Goal: Information Seeking & Learning: Learn about a topic

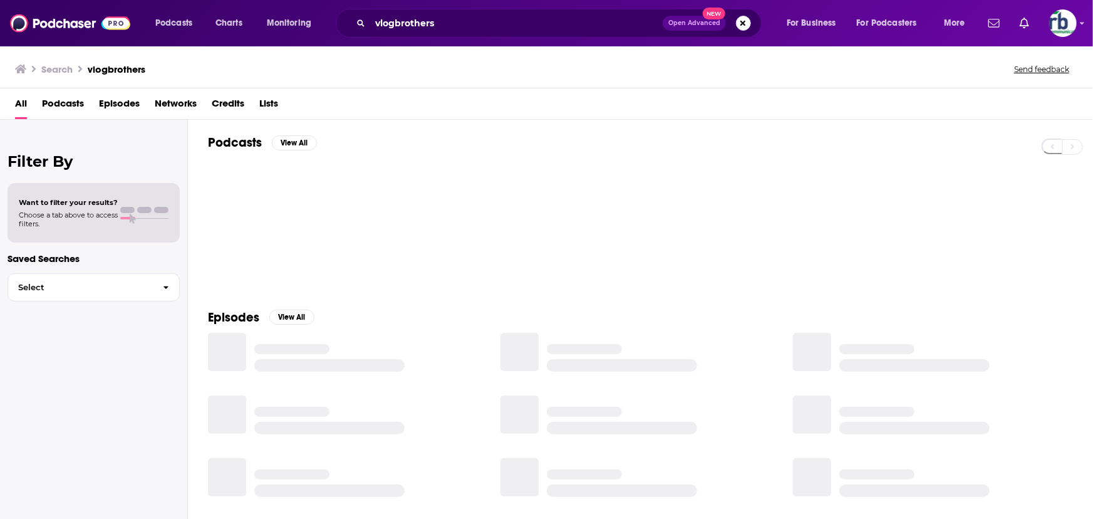
click at [744, 25] on button "Search podcasts, credits, & more..." at bounding box center [743, 23] width 15 height 15
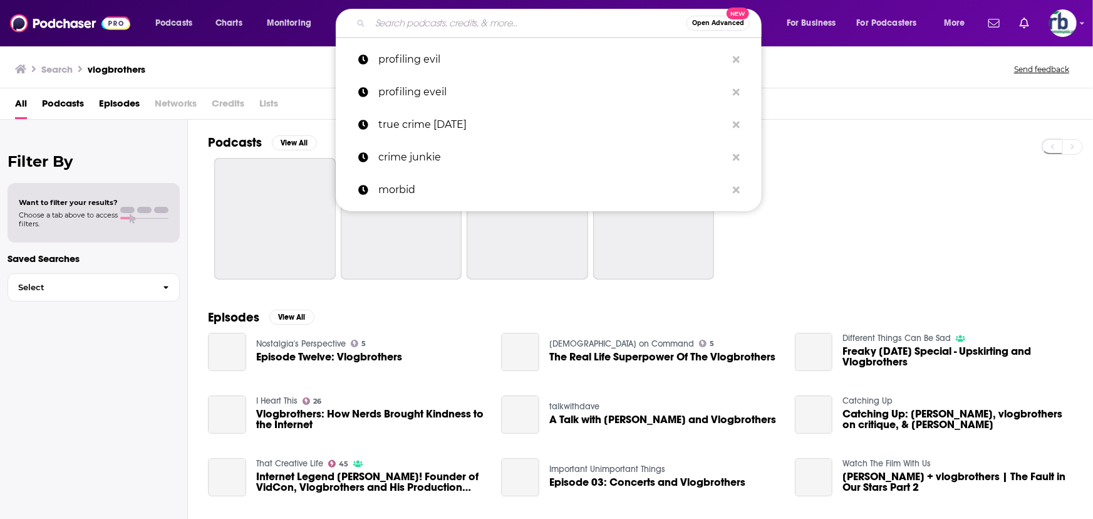
click at [432, 22] on input "Search podcasts, credits, & more..." at bounding box center [528, 23] width 316 height 20
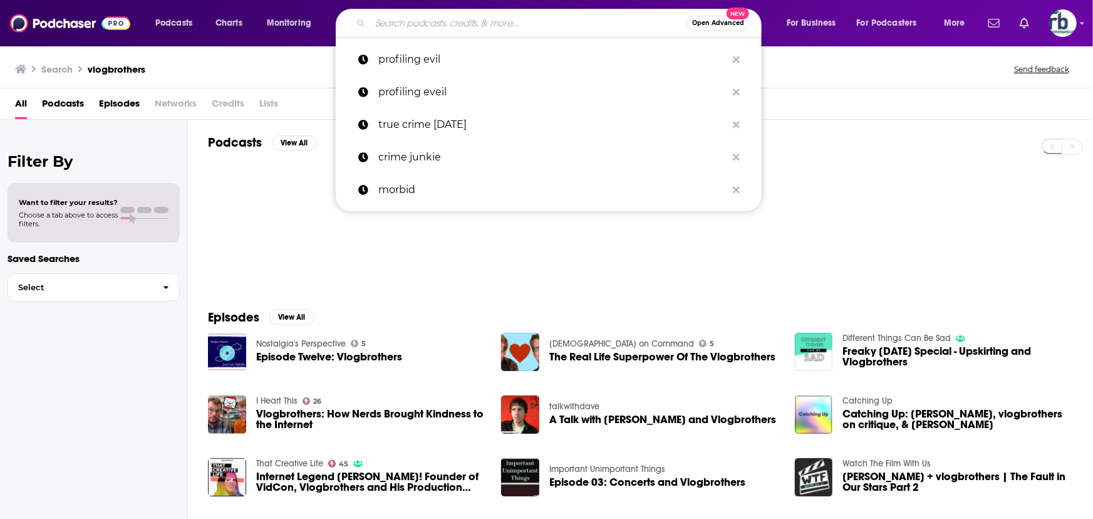
paste input "[PERSON_NAME][EMAIL_ADDRESS][DOMAIN_NAME]"
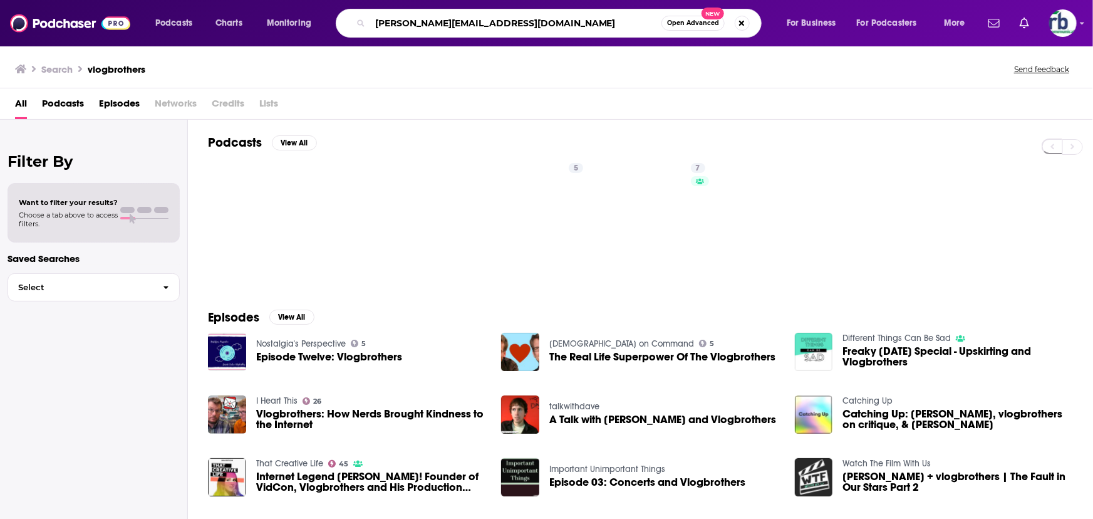
type input "[PERSON_NAME][EMAIL_ADDRESS][DOMAIN_NAME]"
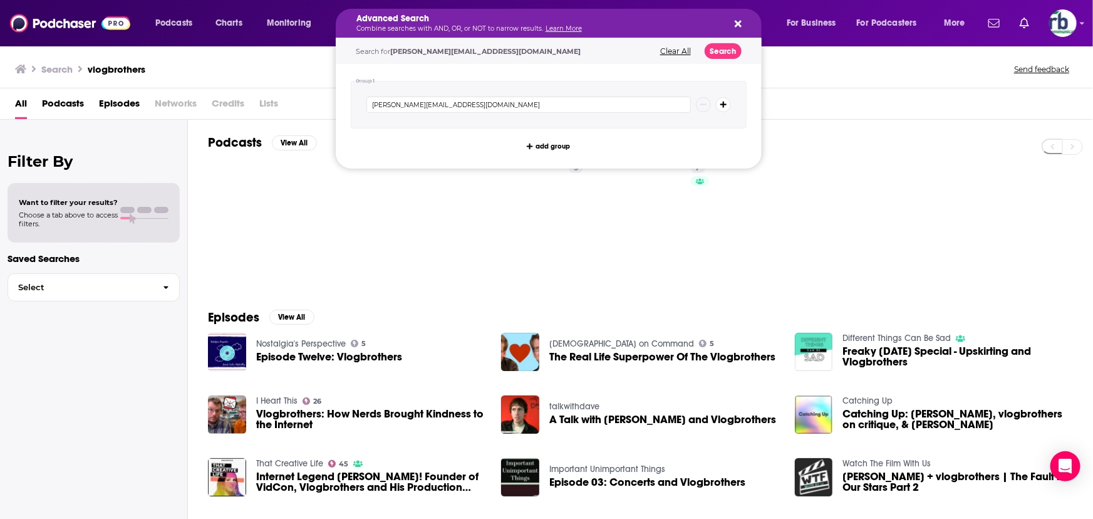
click at [737, 23] on icon "Search podcasts, credits, & more..." at bounding box center [738, 24] width 7 height 7
click at [740, 25] on icon "Search podcasts, credits, & more..." at bounding box center [738, 24] width 7 height 7
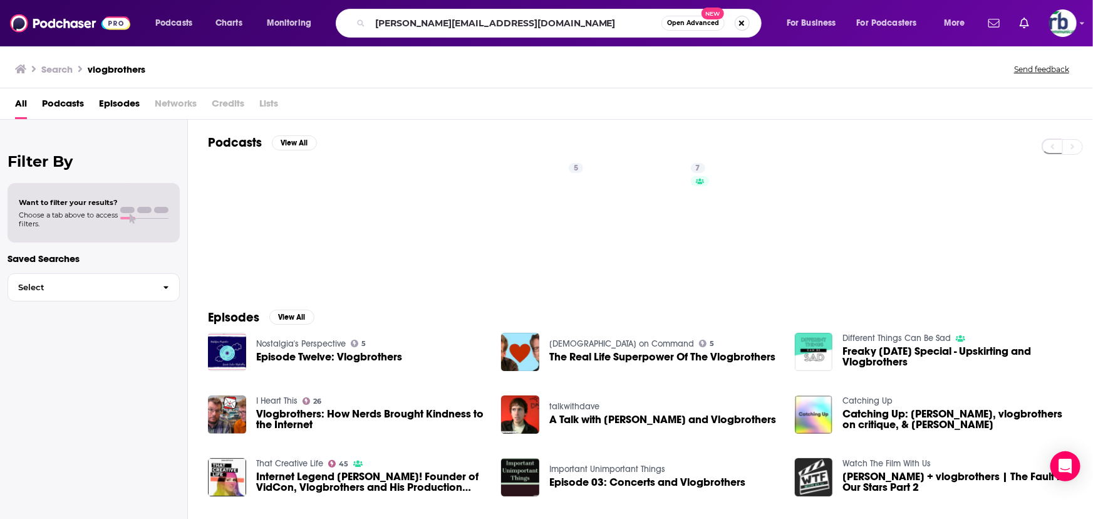
click at [737, 23] on button "Search podcasts, credits, & more..." at bounding box center [742, 23] width 15 height 15
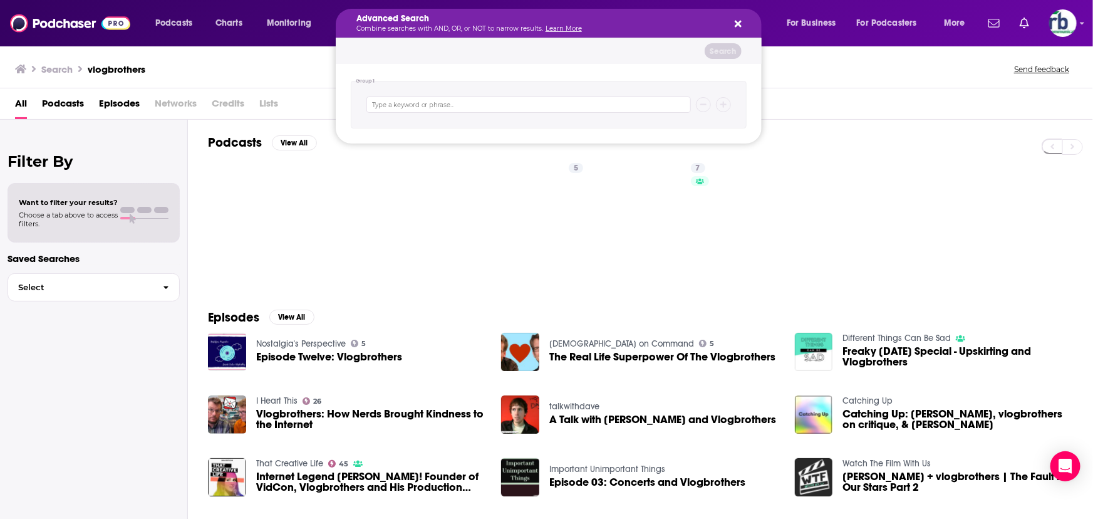
click at [740, 23] on icon "Search podcasts, credits, & more..." at bounding box center [738, 24] width 7 height 10
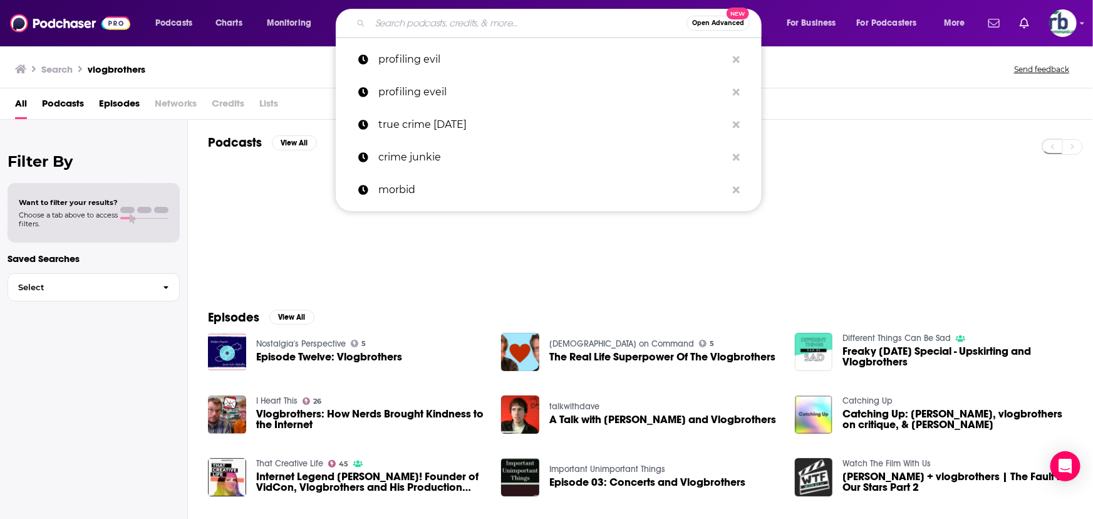
click at [487, 23] on input "Search podcasts, credits, & more..." at bounding box center [528, 23] width 316 height 20
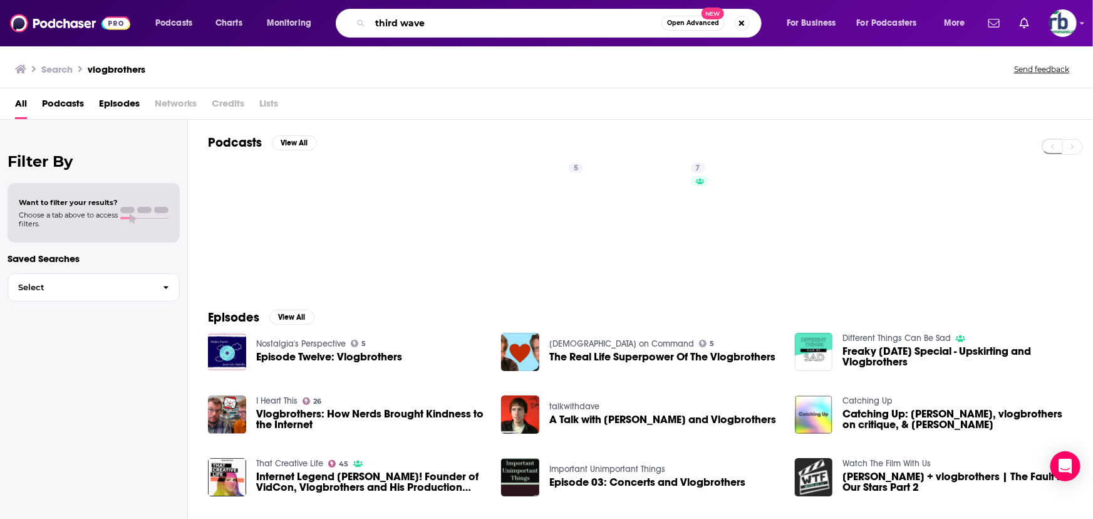
type input "third wave"
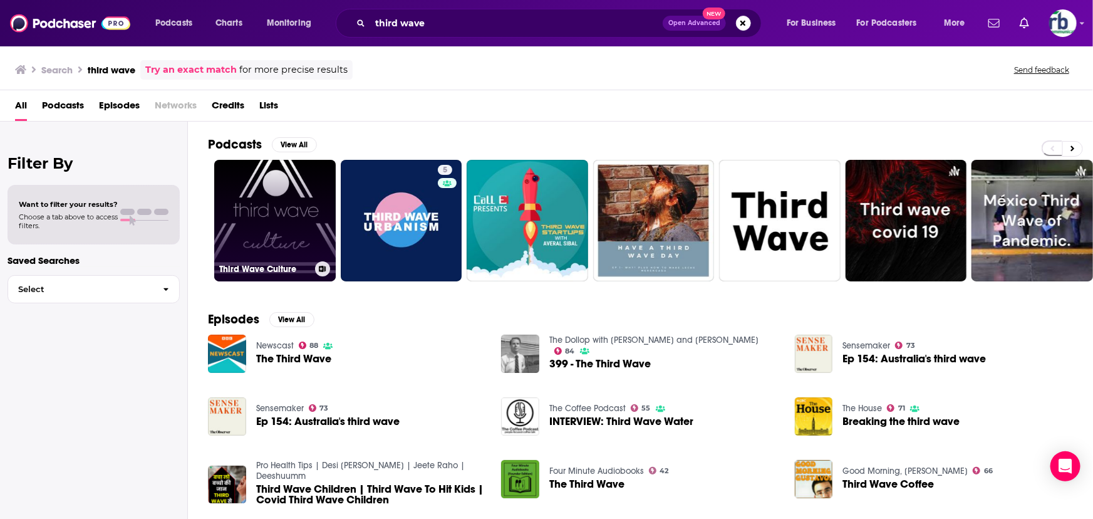
click at [301, 236] on link "Third Wave Culture" at bounding box center [275, 221] width 122 height 122
